Goal: Find contact information: Find contact information

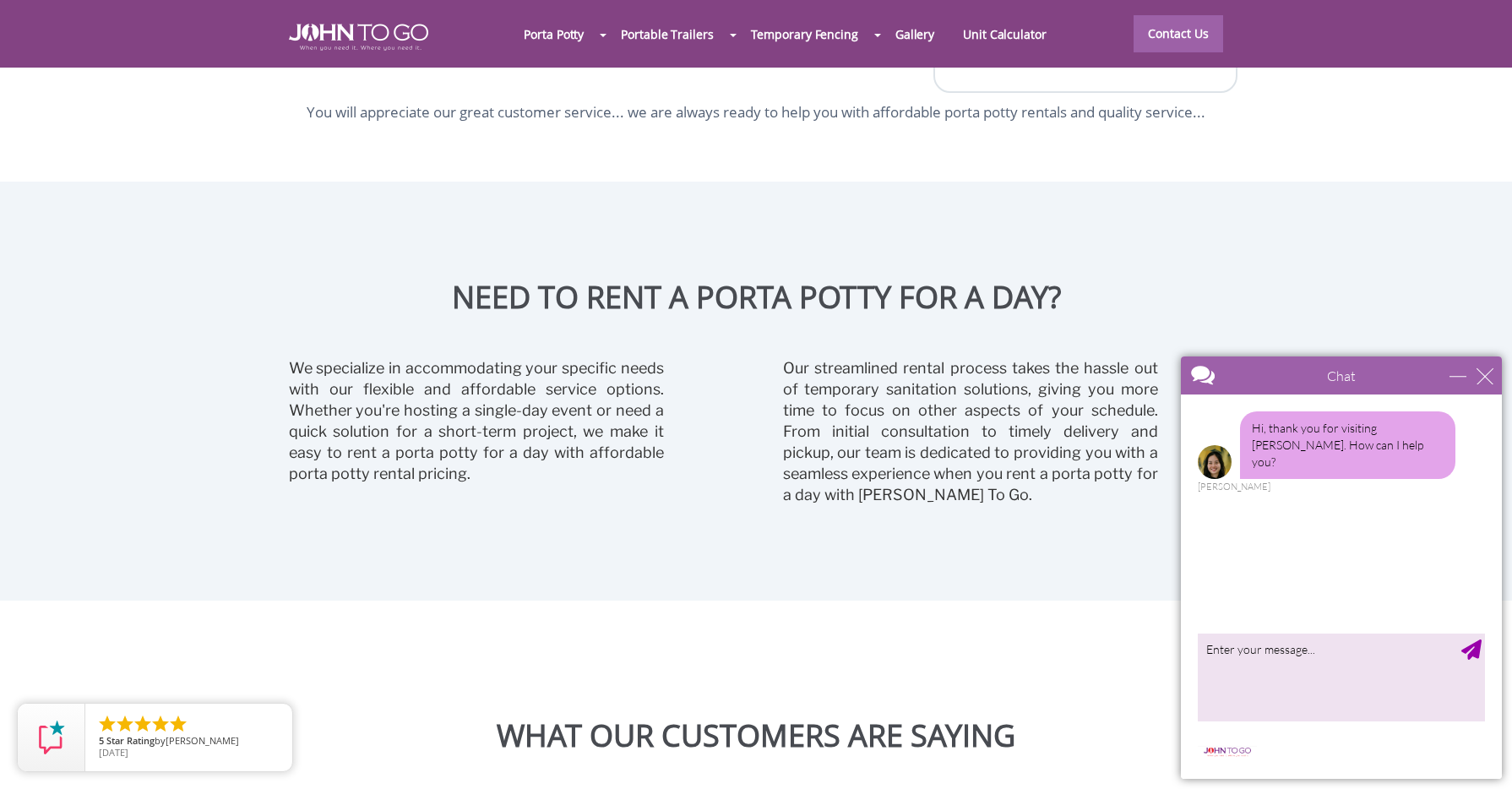
scroll to position [4141, 0]
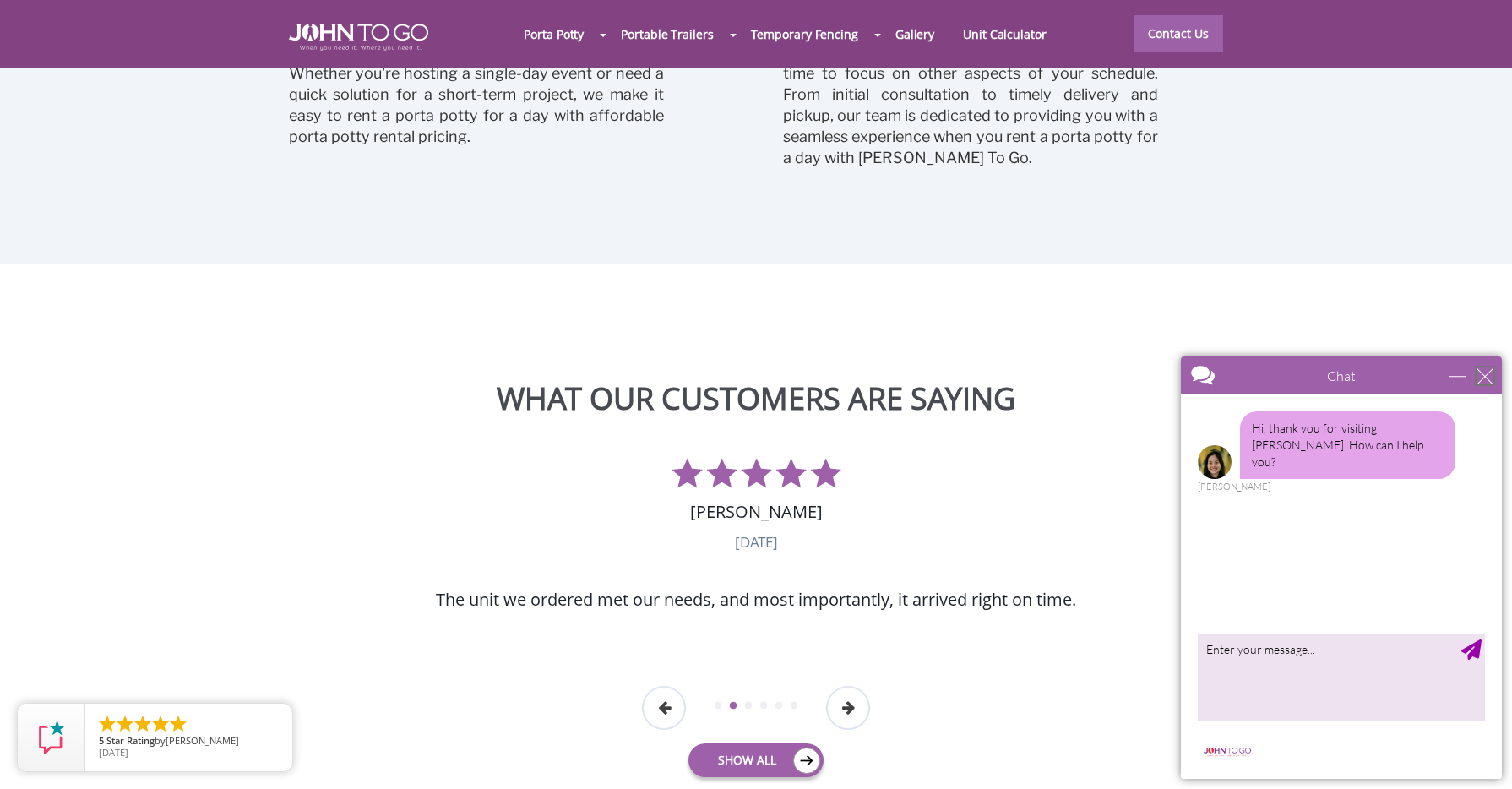
click at [1480, 374] on div "close" at bounding box center [1485, 376] width 17 height 17
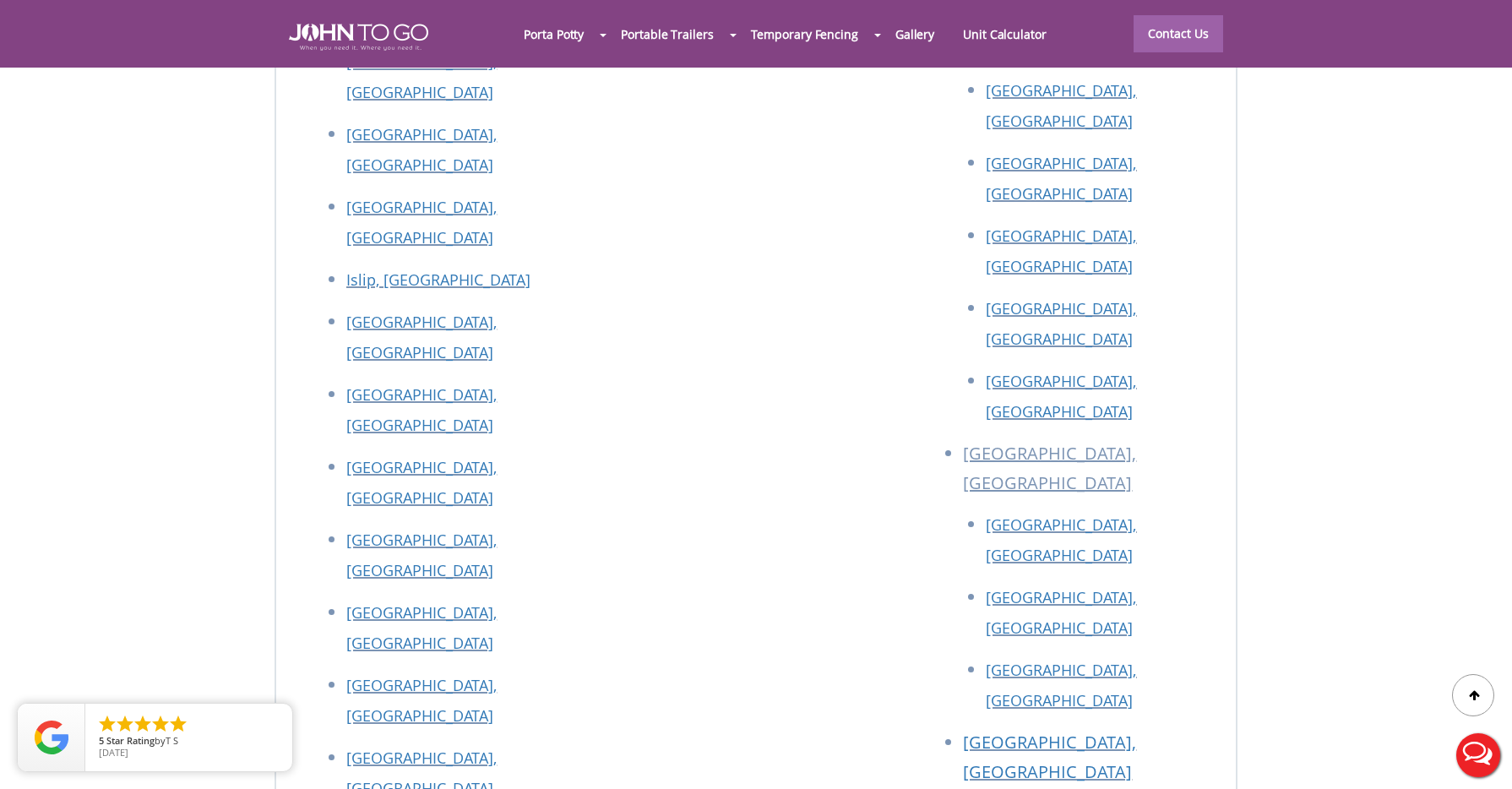
scroll to position [7624, 0]
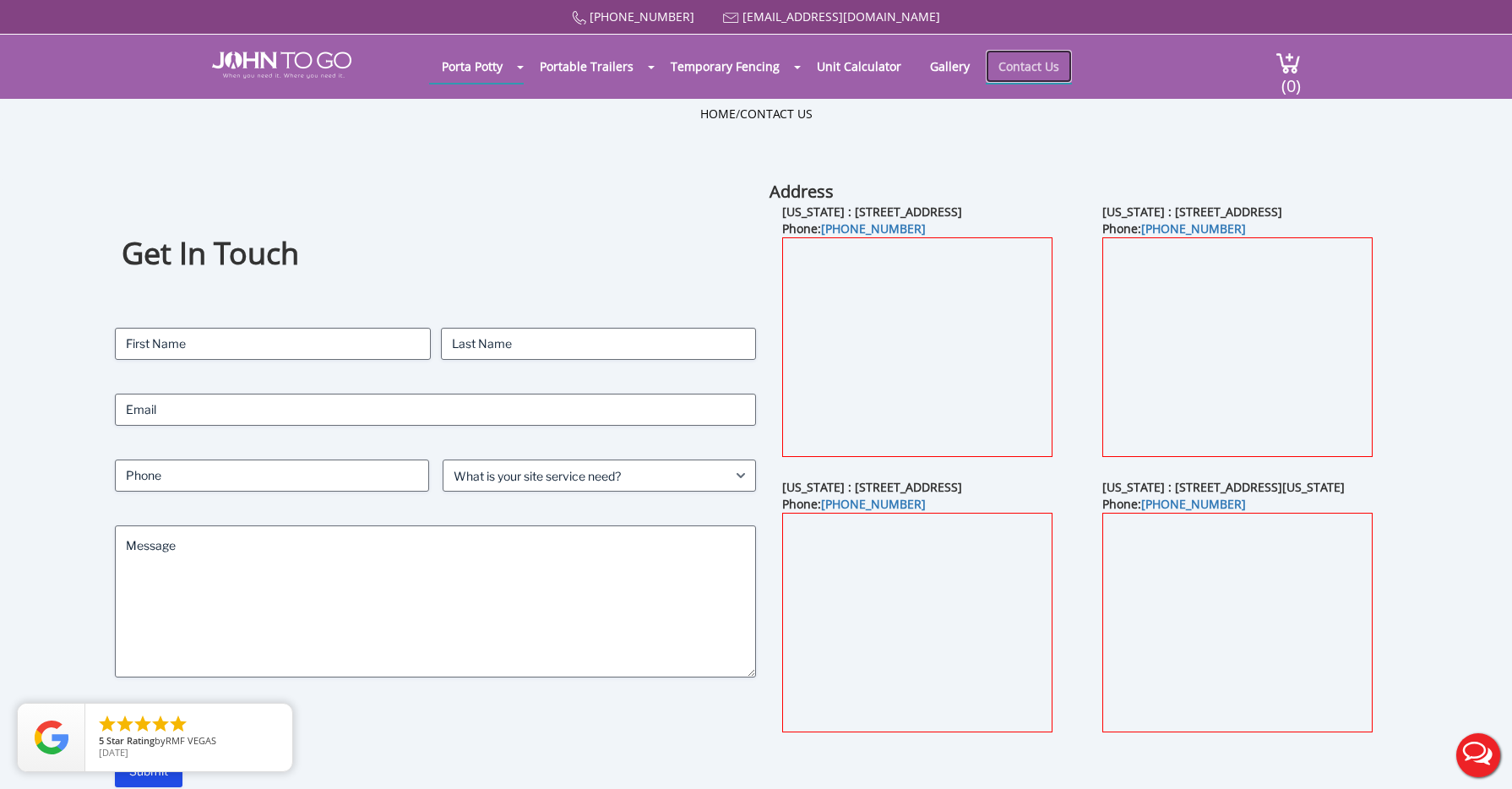
click at [1009, 71] on link "Contact Us" at bounding box center [1029, 66] width 86 height 33
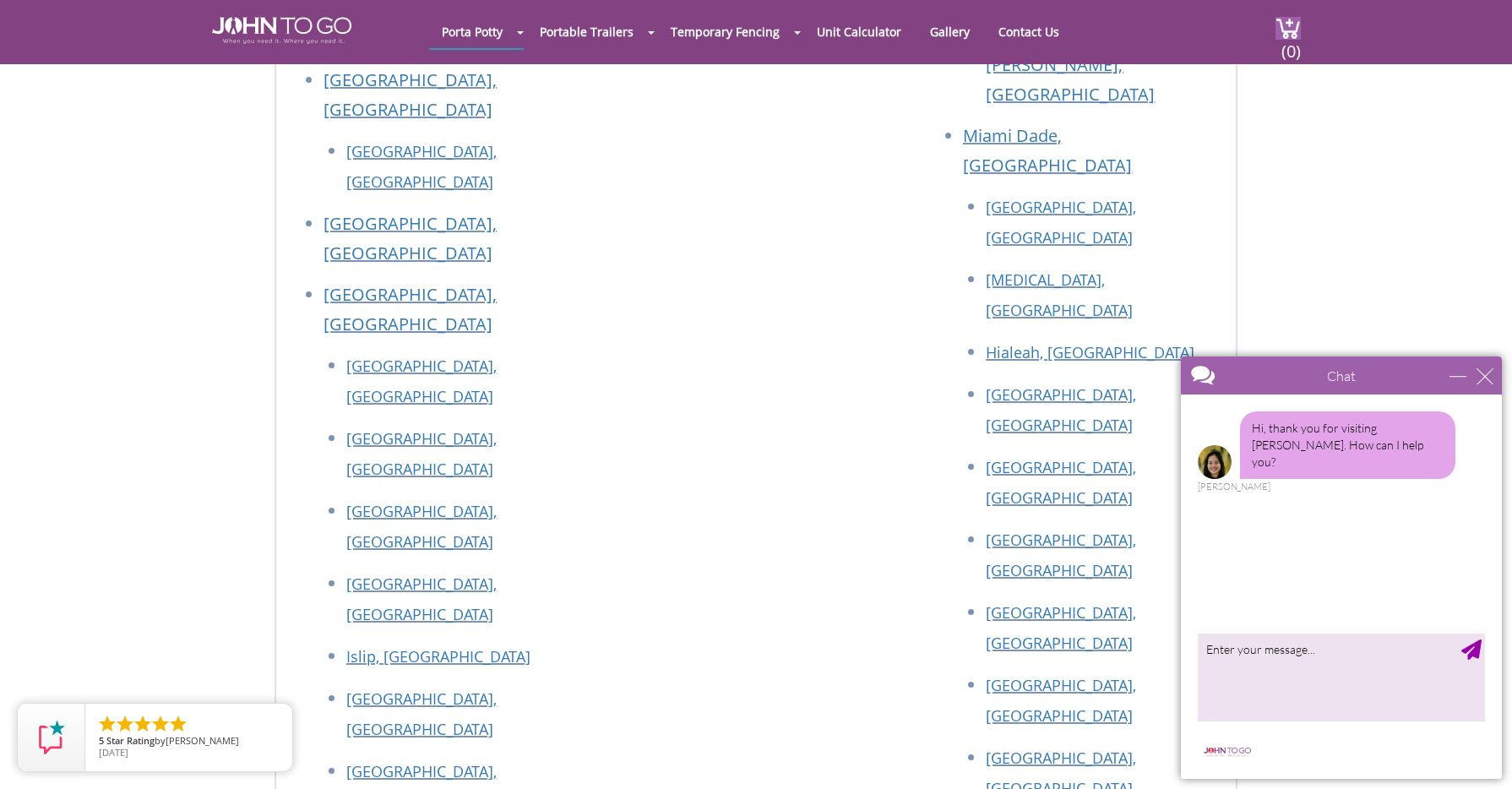
scroll to position [2704, 0]
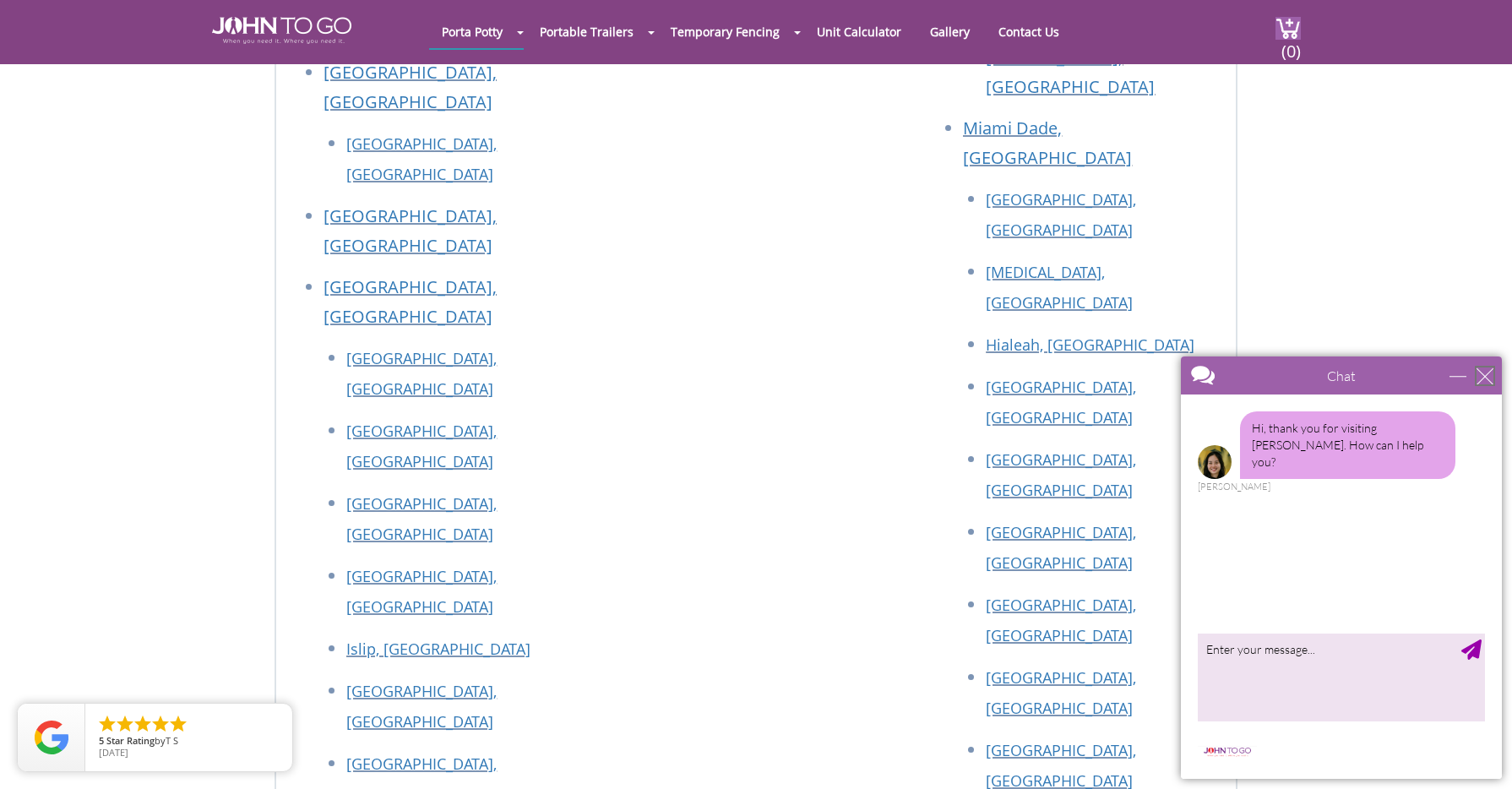
click at [1484, 372] on div "close" at bounding box center [1485, 376] width 17 height 17
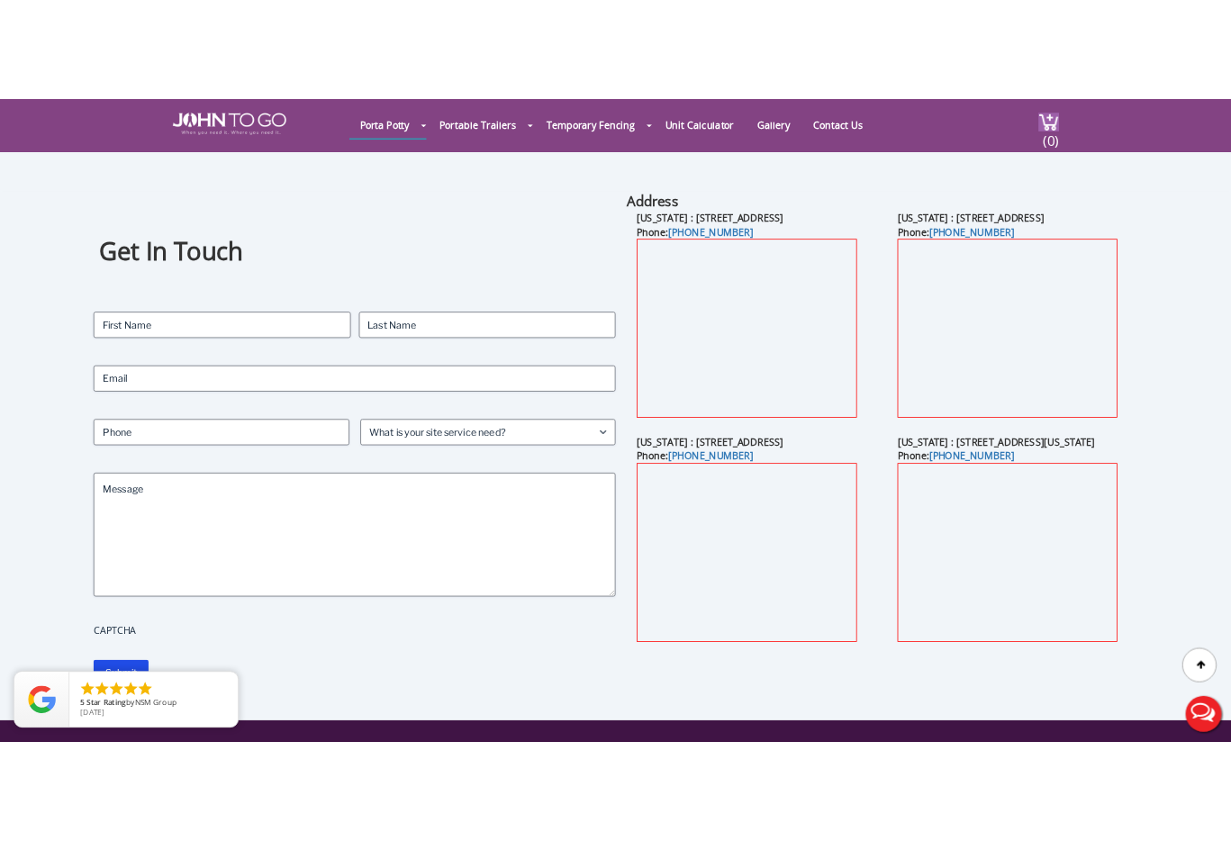
scroll to position [0, 0]
